Goal: Navigation & Orientation: Find specific page/section

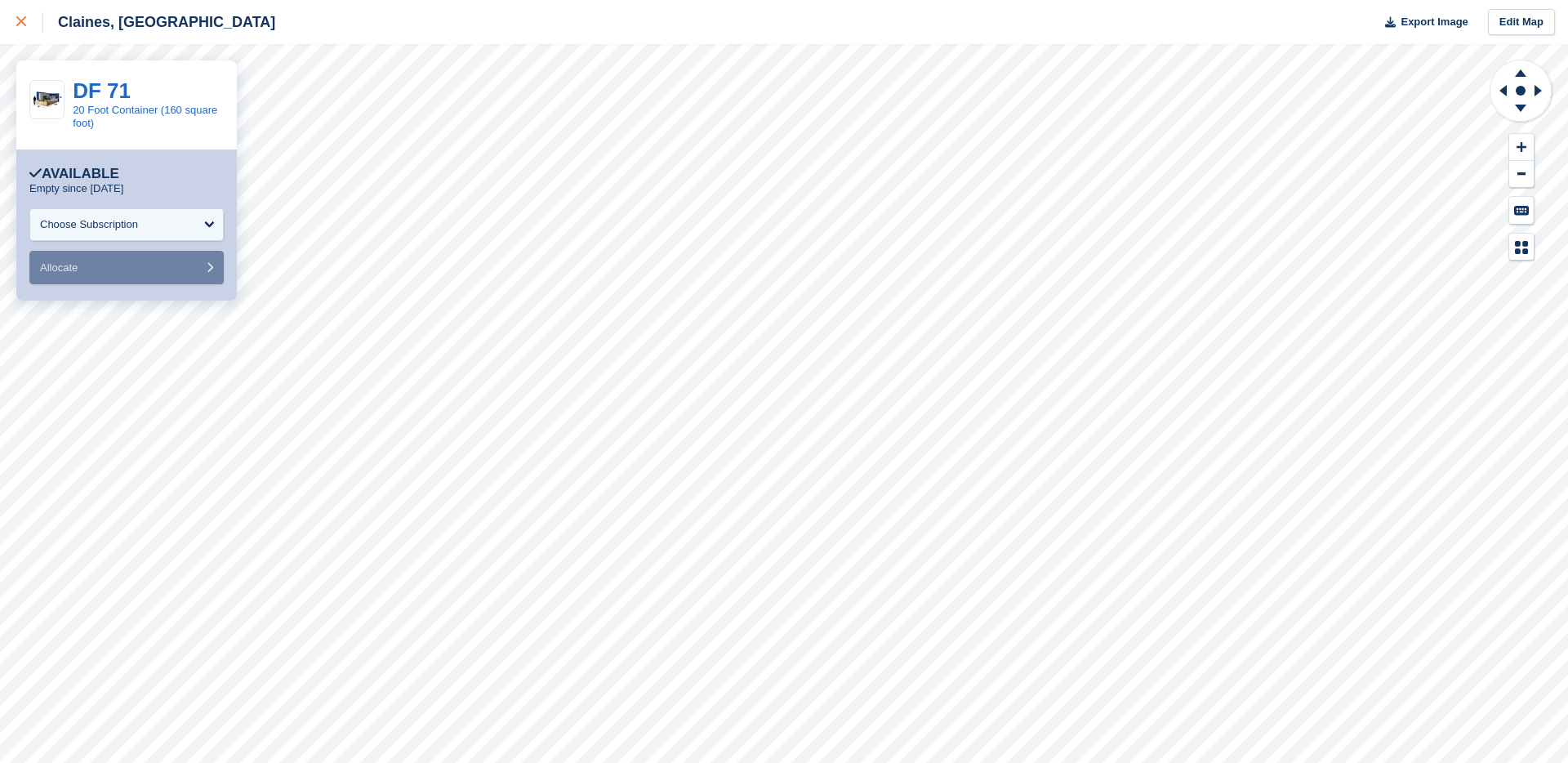
click at [24, 34] on link at bounding box center [21, 22] width 43 height 44
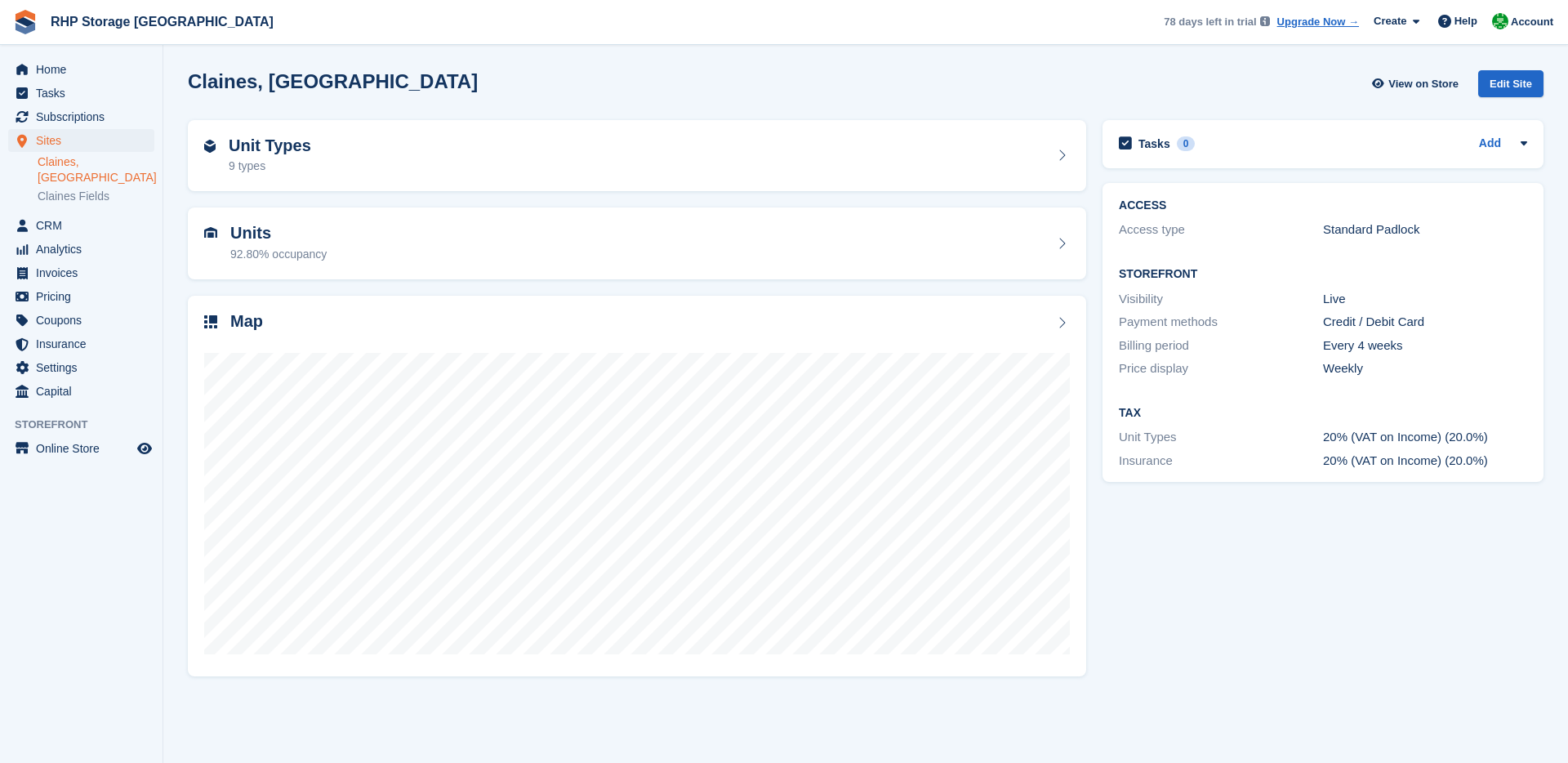
click at [66, 56] on div "Home Tasks Subscriptions Subscriptions Subscriptions Contracts Price increases …" at bounding box center [81, 227] width 162 height 352
click at [70, 61] on span "Home" at bounding box center [85, 69] width 98 height 23
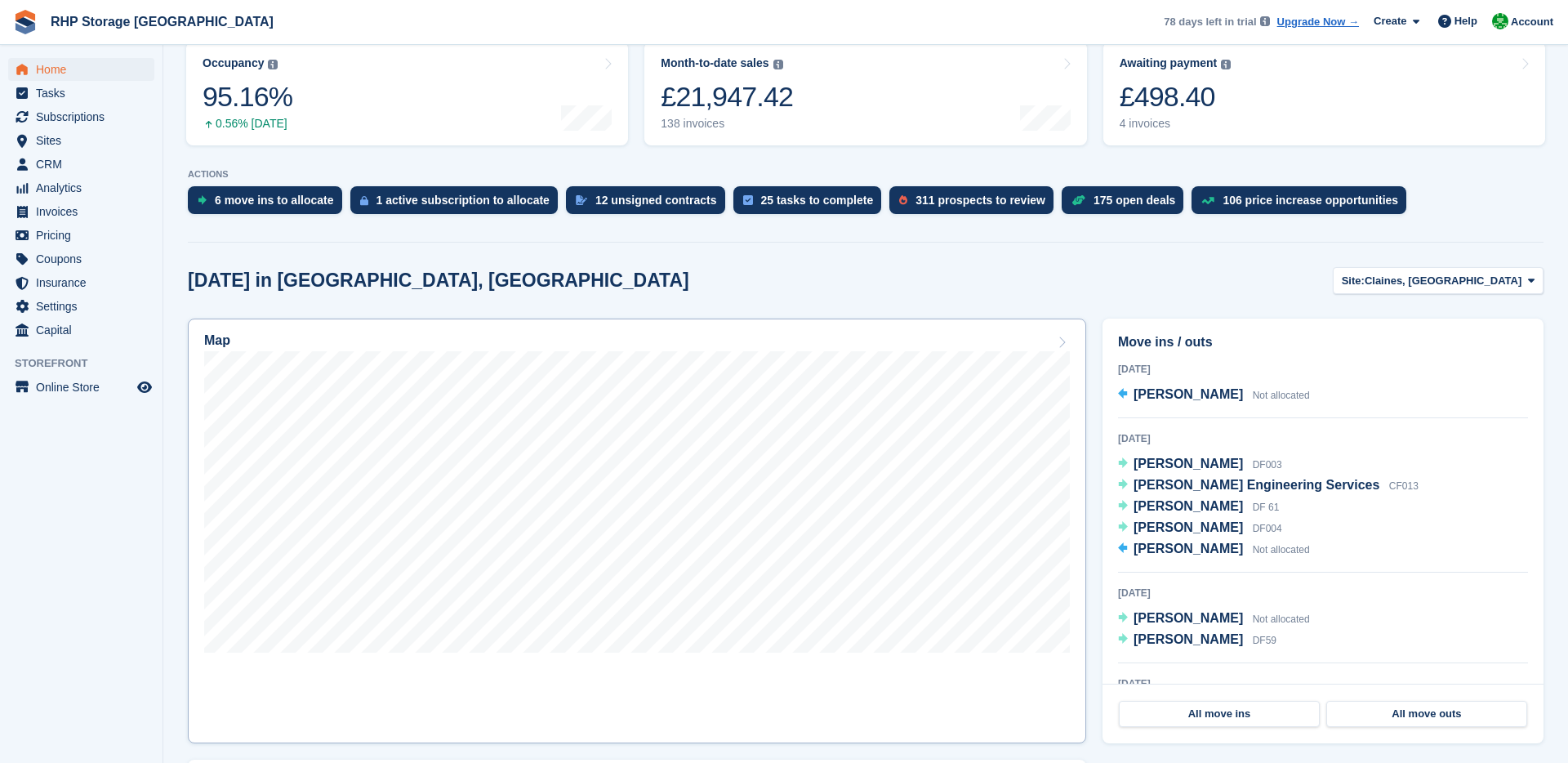
scroll to position [289, 0]
